Goal: Navigation & Orientation: Find specific page/section

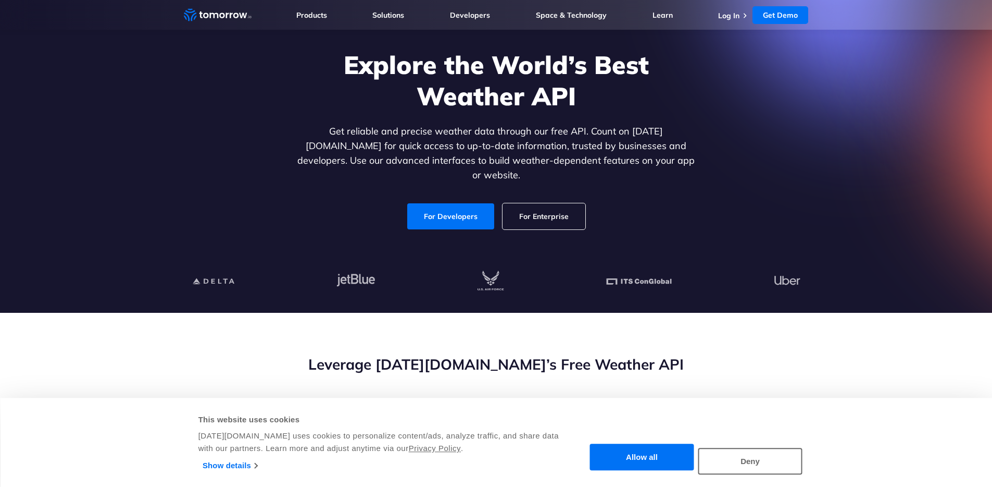
scroll to position [65, 0]
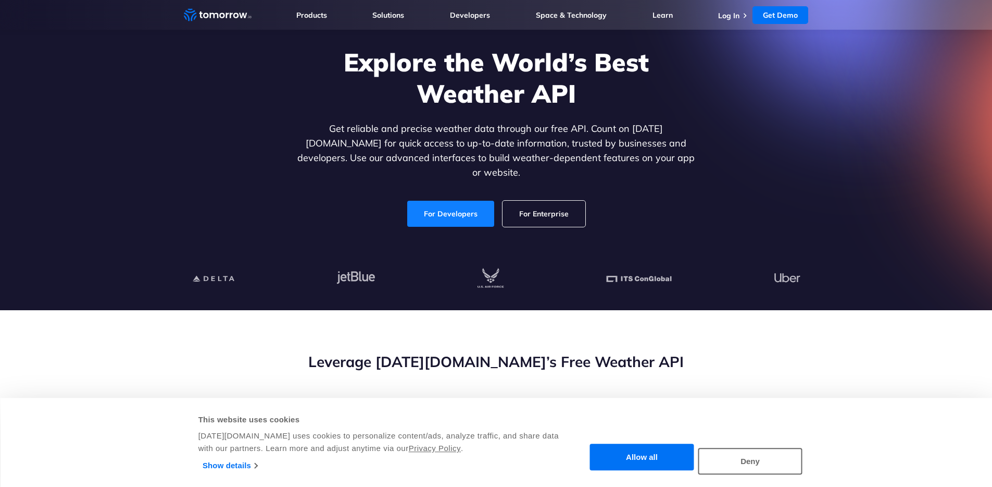
click at [451, 203] on link "For Developers" at bounding box center [450, 214] width 87 height 26
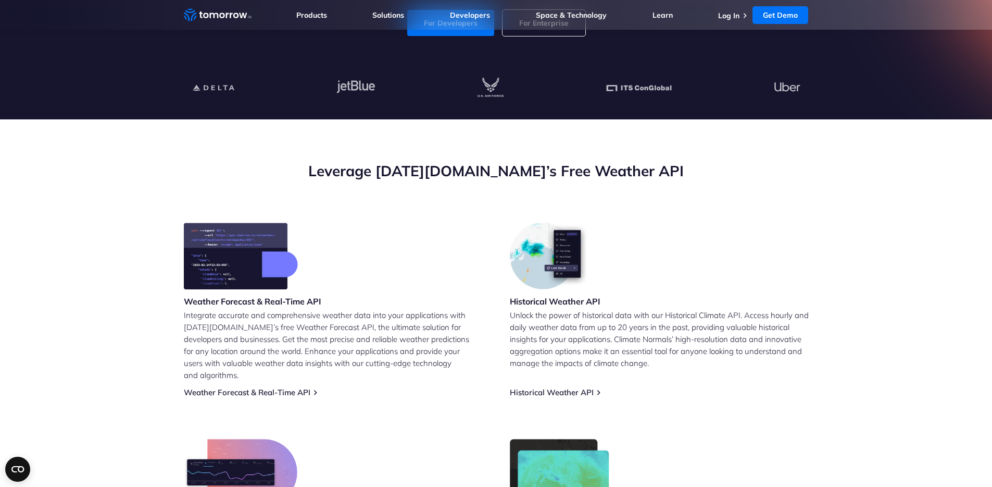
scroll to position [258, 0]
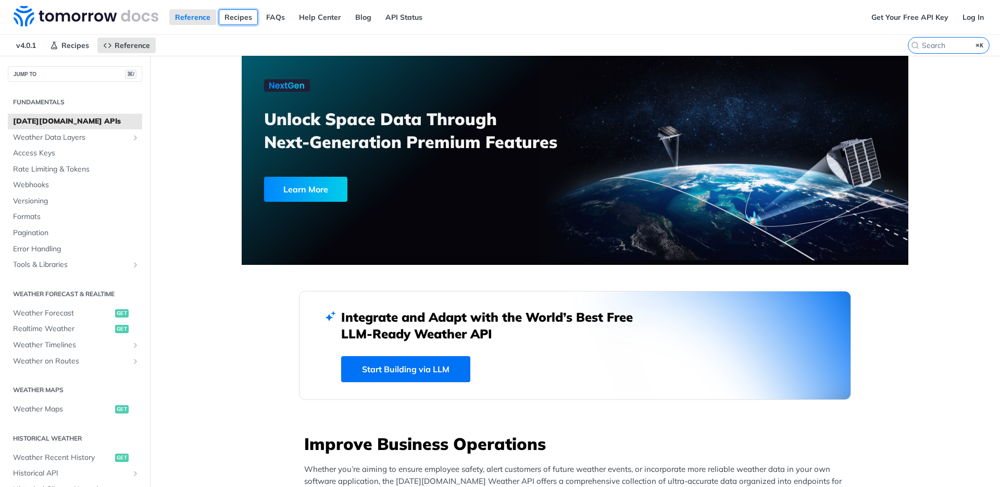
click at [240, 20] on link "Recipes" at bounding box center [238, 17] width 39 height 16
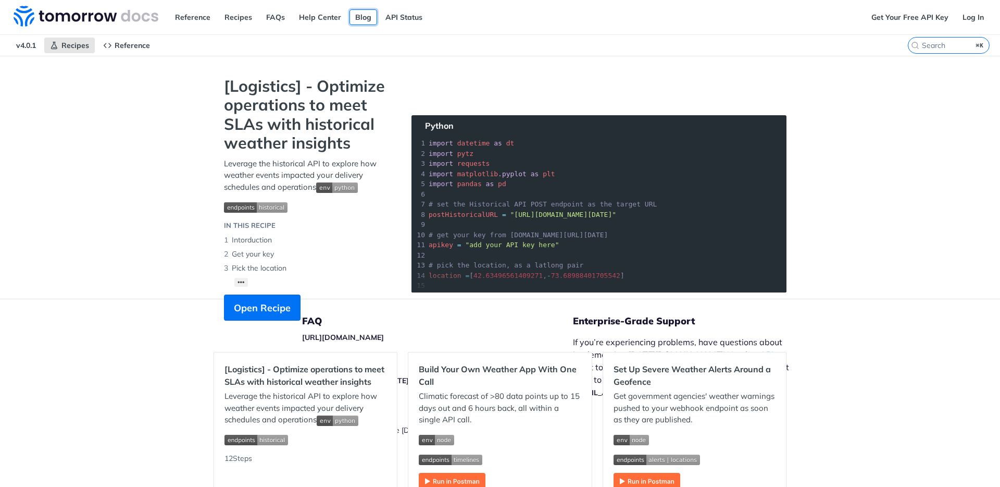
click at [353, 24] on link "Blog" at bounding box center [364, 17] width 28 height 16
click at [908, 20] on link "Get Your Free API Key" at bounding box center [910, 17] width 89 height 16
click at [83, 14] on img at bounding box center [86, 16] width 145 height 21
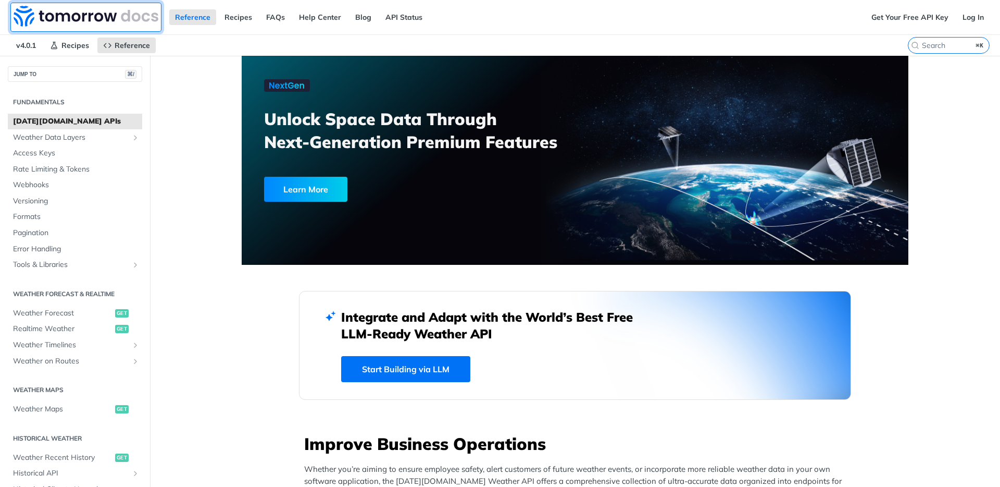
click at [22, 20] on img at bounding box center [86, 16] width 145 height 21
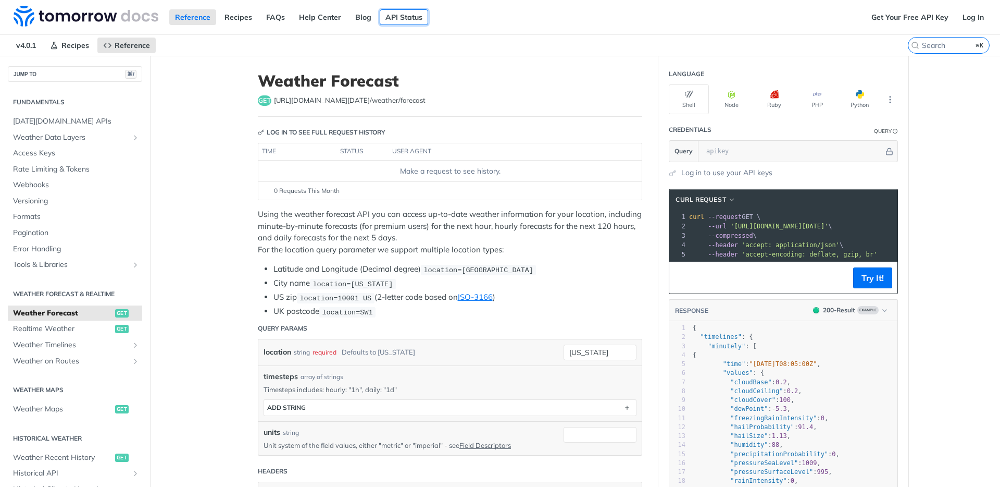
click at [408, 18] on link "API Status" at bounding box center [404, 17] width 48 height 16
